Goal: Task Accomplishment & Management: Manage account settings

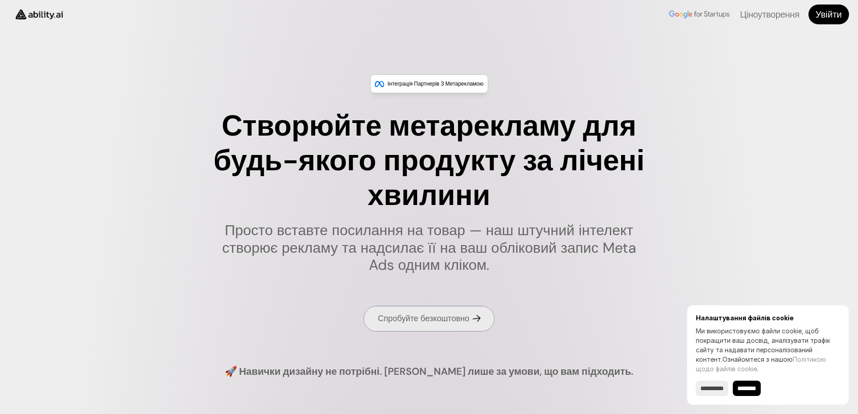
click at [416, 314] on font "Спробуйте безкоштовно" at bounding box center [423, 318] width 91 height 11
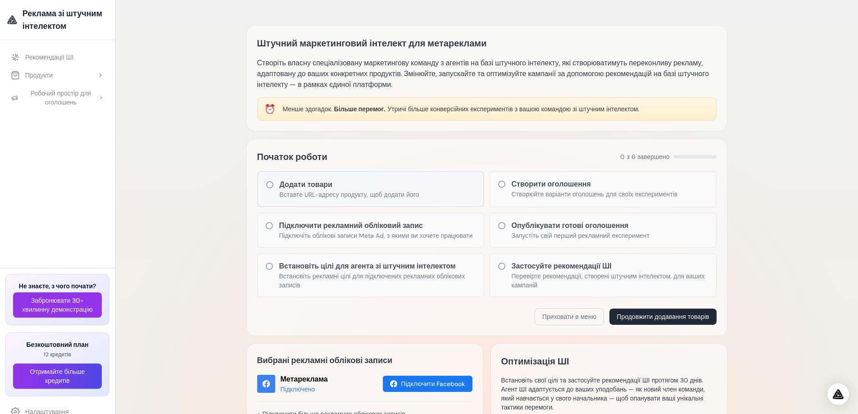
click at [58, 25] on font "Реклама зі штучним інтелектом" at bounding box center [63, 19] width 80 height 23
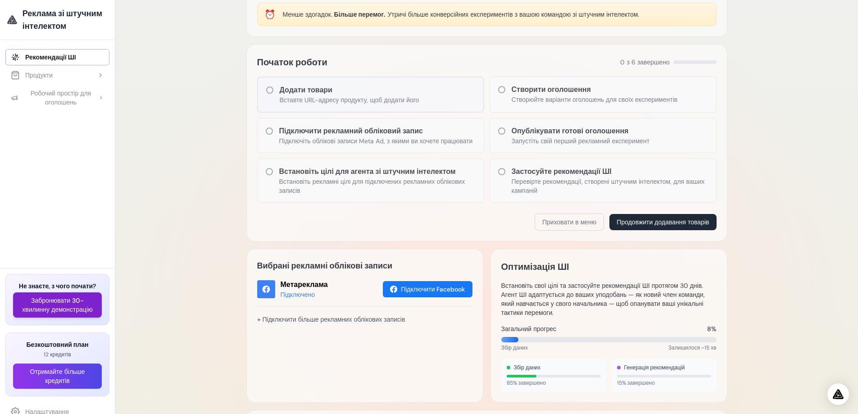
scroll to position [135, 0]
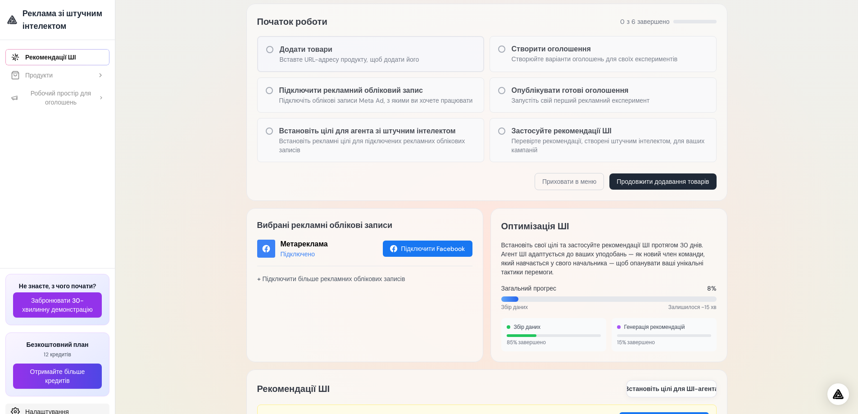
click at [28, 408] on font "Налаштування" at bounding box center [47, 412] width 44 height 8
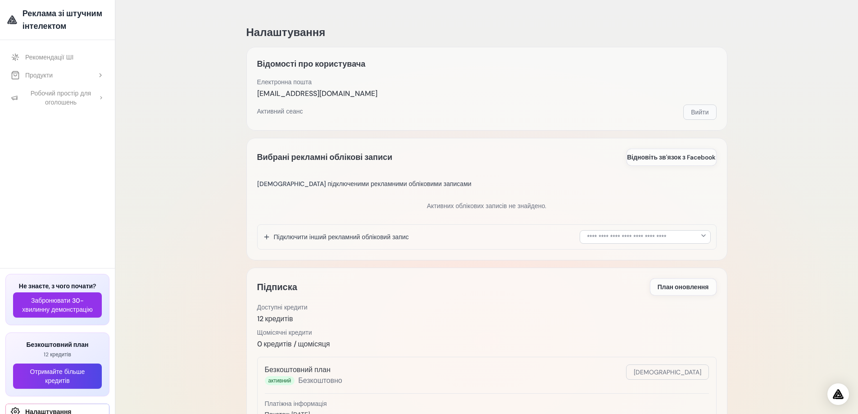
click at [702, 112] on font "Вийти" at bounding box center [700, 112] width 18 height 8
